Goal: Transaction & Acquisition: Purchase product/service

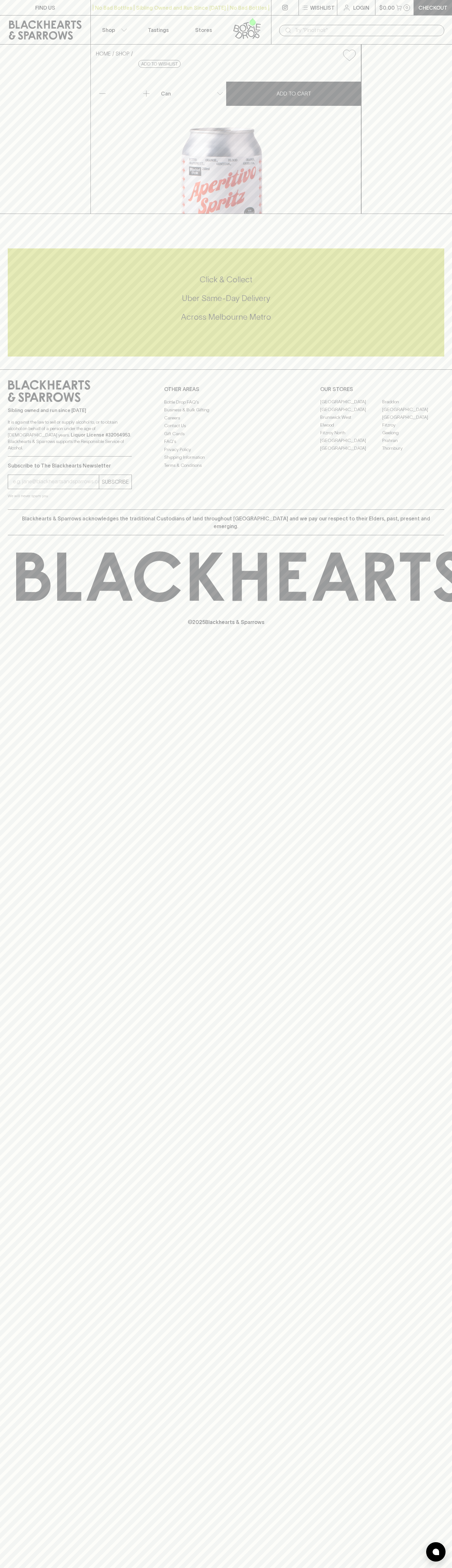
click at [247, 15] on div "| No Bad Bottles | Sibling Owned and Run Since [DATE] | No Bad Bottles | Siblin…" at bounding box center [180, 7] width 181 height 15
click at [441, 85] on div "HOME SHOP Mischief Brew Non Alc Aperitivo Spritz $5.00 Add to wishlist No Furth…" at bounding box center [226, 129] width 452 height 169
click at [323, 1567] on html "FIND US | No Bad Bottles | Sibling Owned and Run Since [DATE] | No Bad Bottles …" at bounding box center [226, 784] width 452 height 1568
click at [27, 920] on div "FIND US | No Bad Bottles | Sibling Owned and Run Since [DATE] | No Bad Bottles …" at bounding box center [226, 784] width 452 height 1568
